Goal: Information Seeking & Learning: Learn about a topic

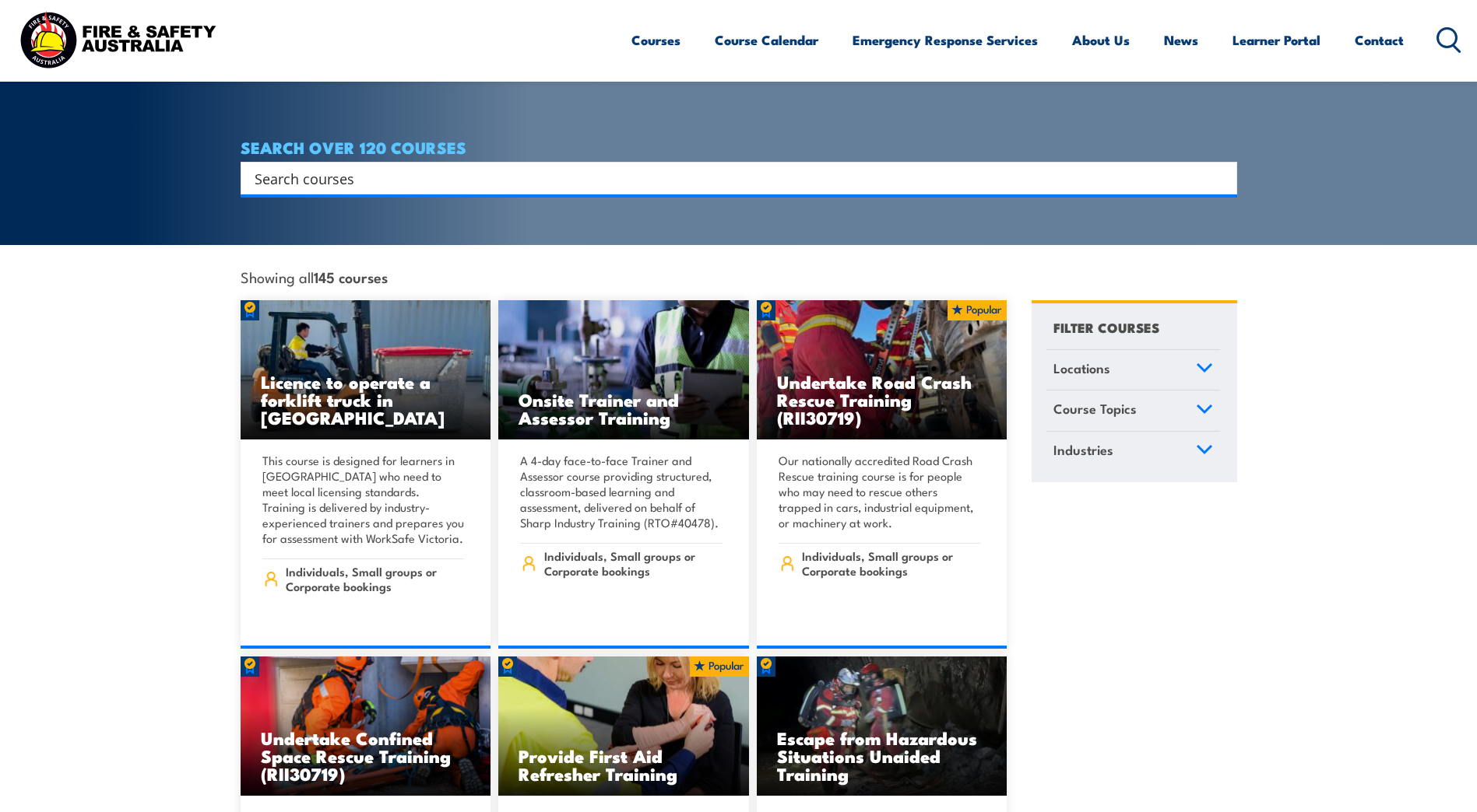
scroll to position [78, 0]
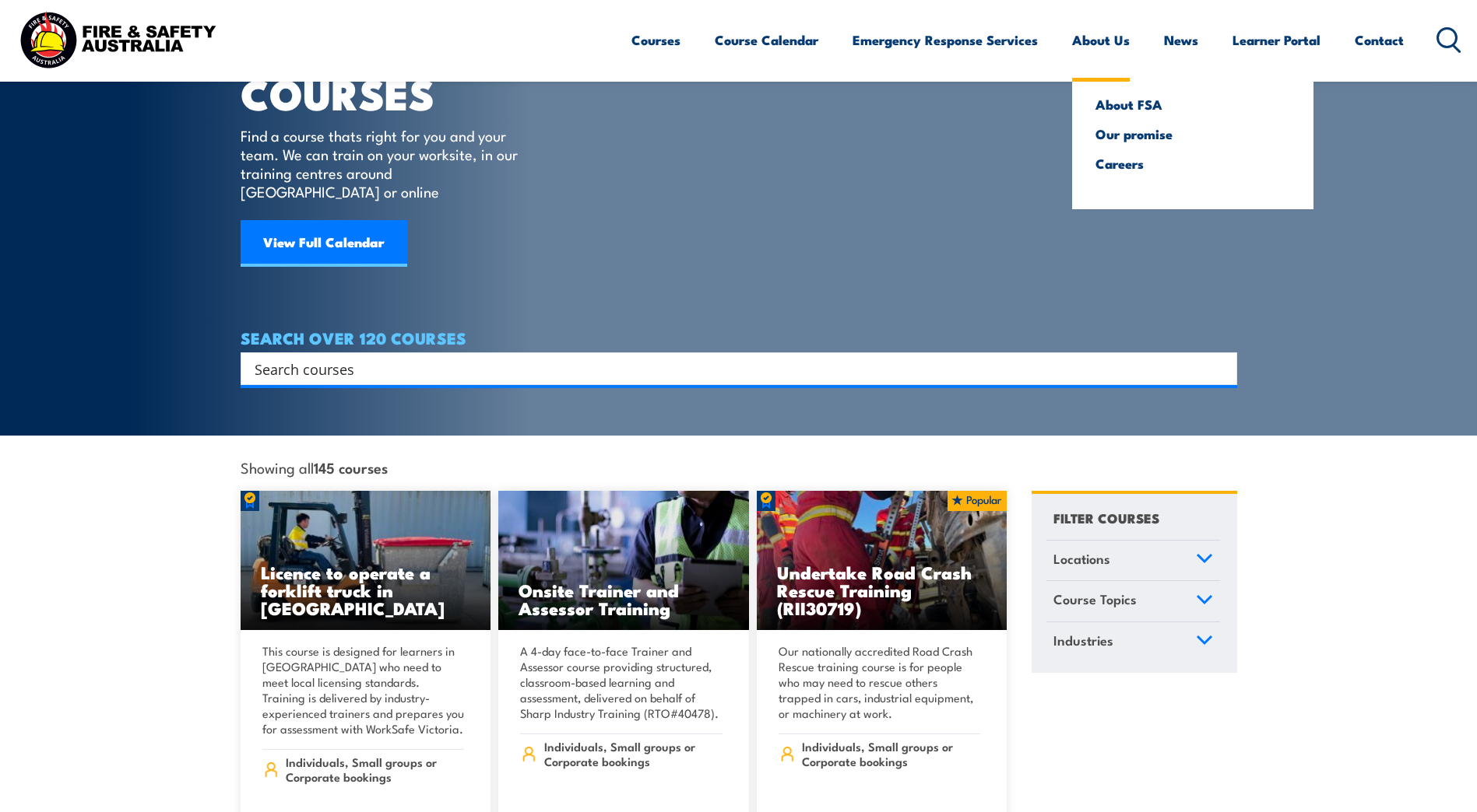
click at [1110, 44] on link "About Us" at bounding box center [1101, 39] width 58 height 41
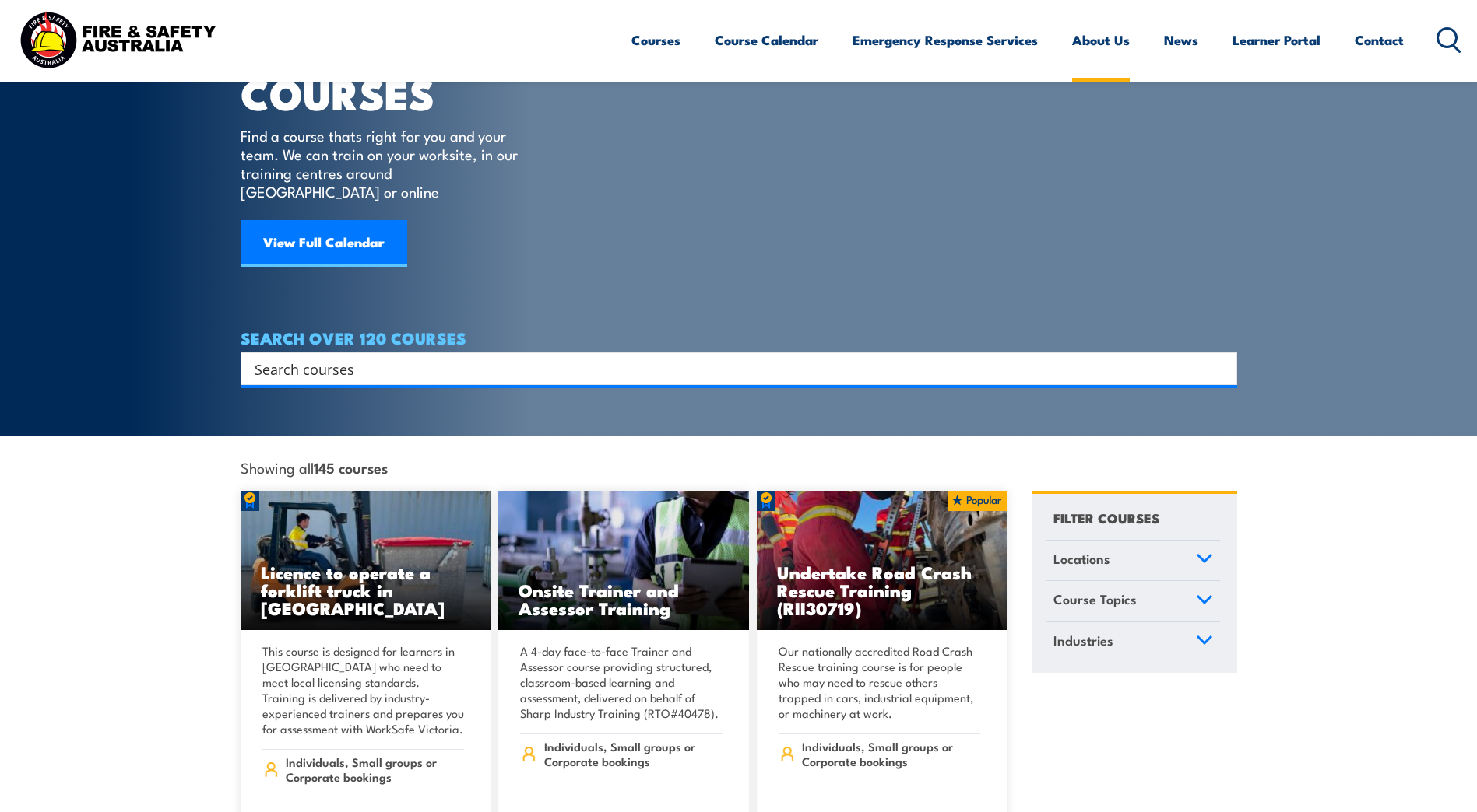
click at [1106, 35] on link "About Us" at bounding box center [1101, 39] width 58 height 41
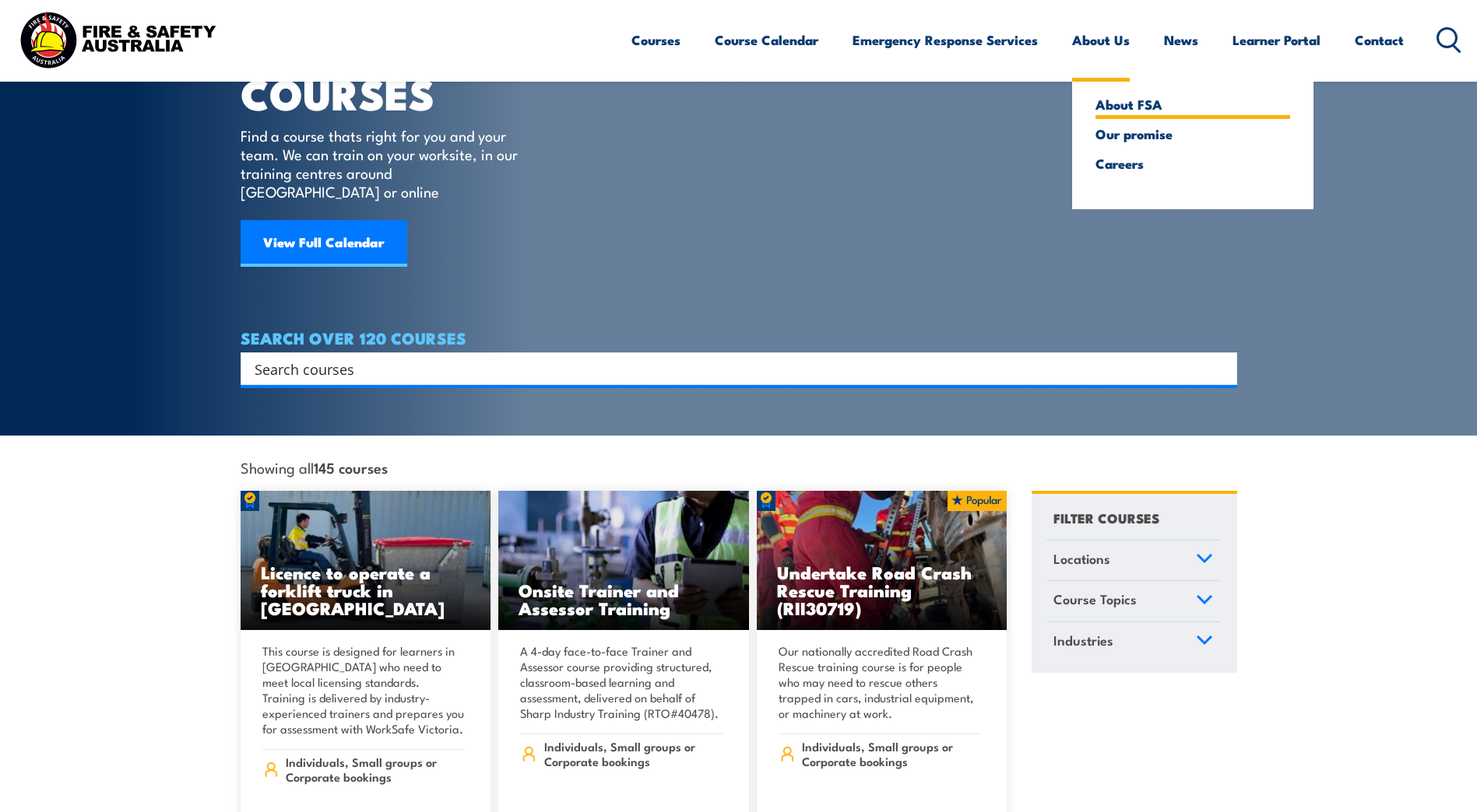
click at [1119, 100] on link "About FSA" at bounding box center [1193, 104] width 194 height 14
